Goal: Browse casually

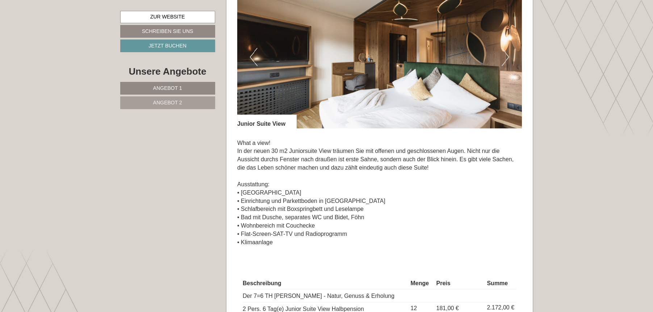
scroll to position [1083, 0]
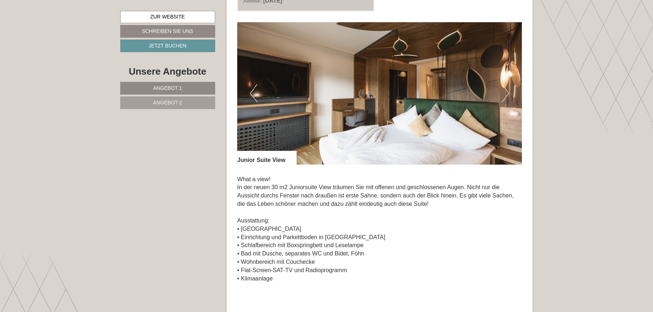
click at [507, 88] on button "Next" at bounding box center [505, 93] width 8 height 18
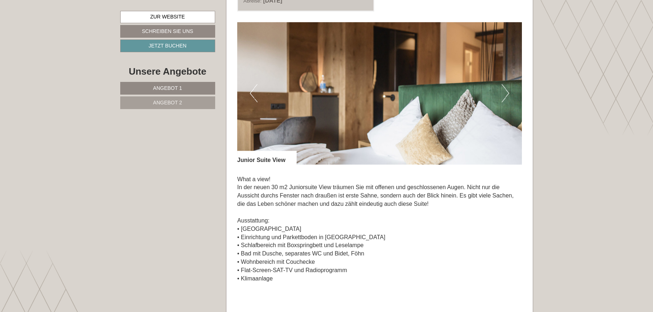
click at [507, 88] on button "Next" at bounding box center [505, 93] width 8 height 18
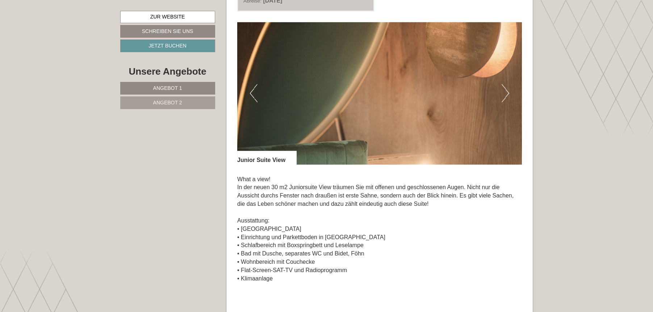
click at [507, 88] on button "Next" at bounding box center [505, 93] width 8 height 18
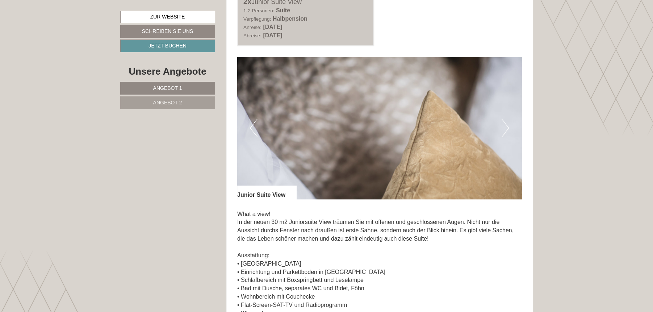
scroll to position [1047, 0]
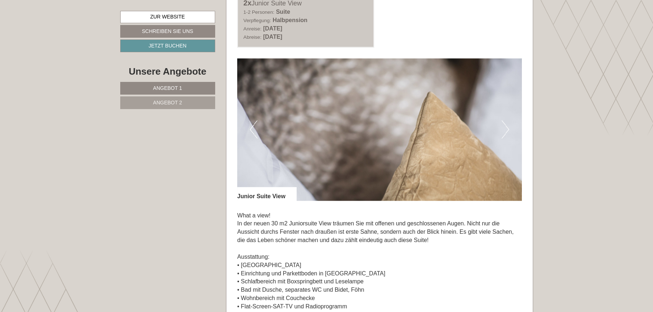
click at [503, 122] on button "Next" at bounding box center [505, 129] width 8 height 18
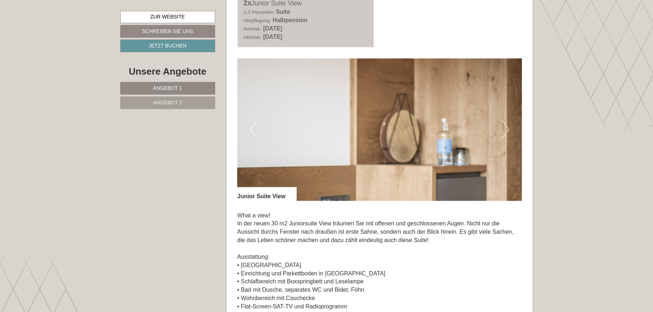
click at [503, 122] on button "Next" at bounding box center [505, 129] width 8 height 18
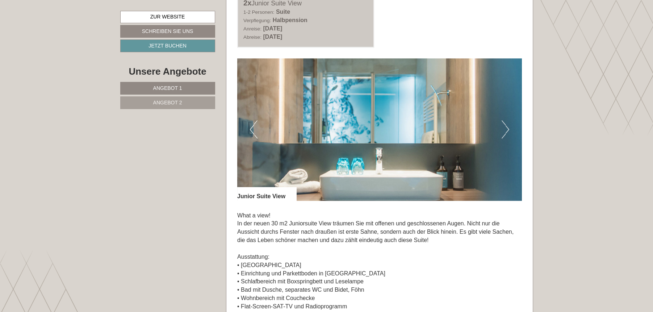
click at [503, 122] on button "Next" at bounding box center [505, 129] width 8 height 18
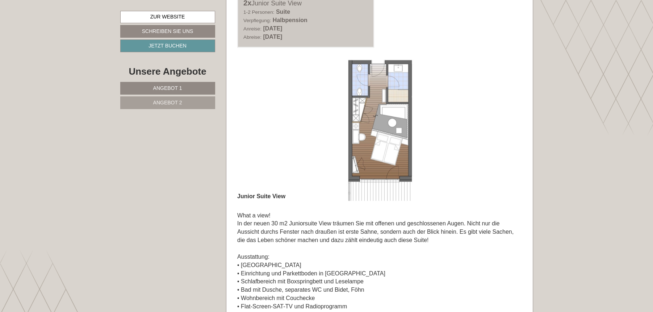
click at [503, 122] on button "Next" at bounding box center [505, 129] width 8 height 18
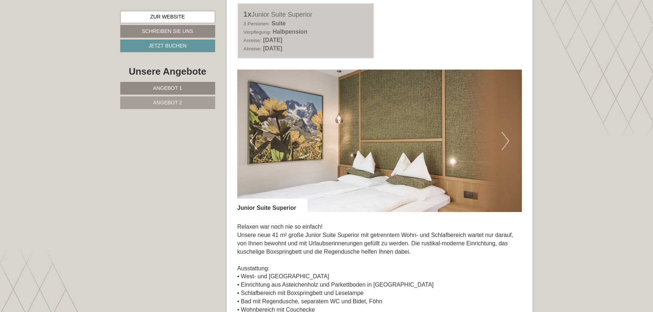
scroll to position [432, 0]
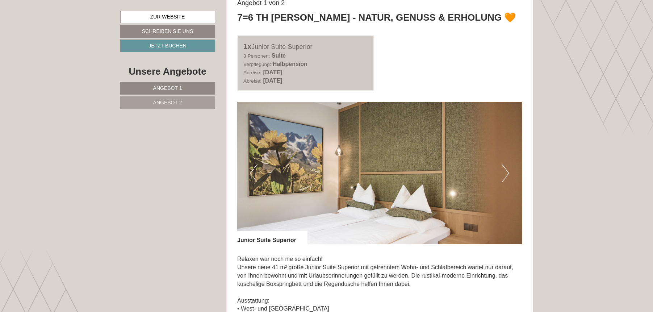
click at [500, 175] on img at bounding box center [379, 173] width 285 height 142
click at [503, 173] on button "Next" at bounding box center [505, 173] width 8 height 18
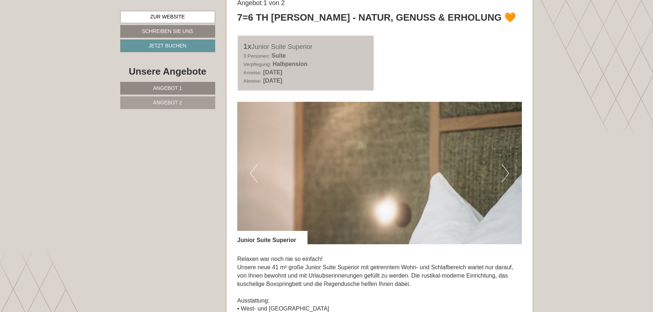
click at [503, 173] on button "Next" at bounding box center [505, 173] width 8 height 18
click at [502, 173] on button "Next" at bounding box center [505, 173] width 8 height 18
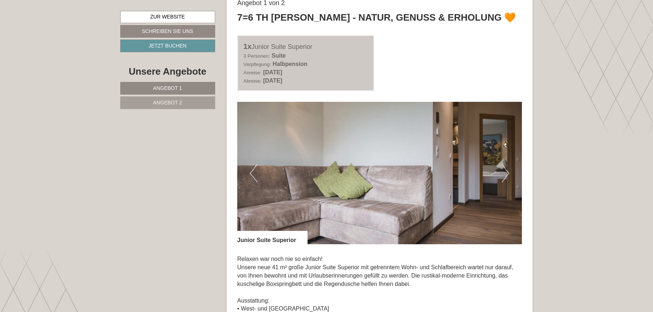
click at [502, 173] on button "Next" at bounding box center [505, 173] width 8 height 18
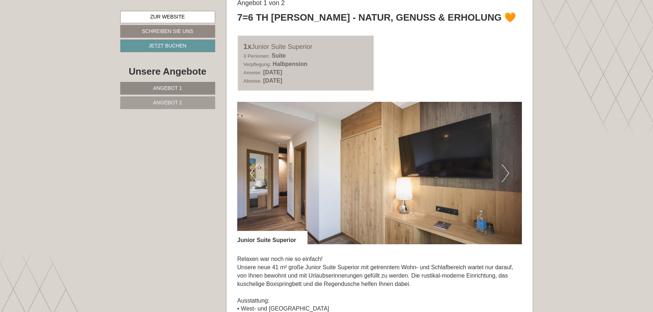
click at [502, 173] on button "Next" at bounding box center [505, 173] width 8 height 18
